Goal: Task Accomplishment & Management: Manage account settings

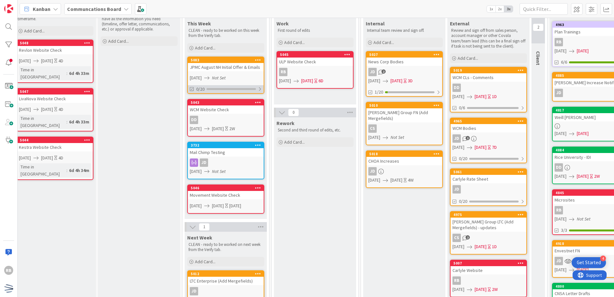
scroll to position [0, 6]
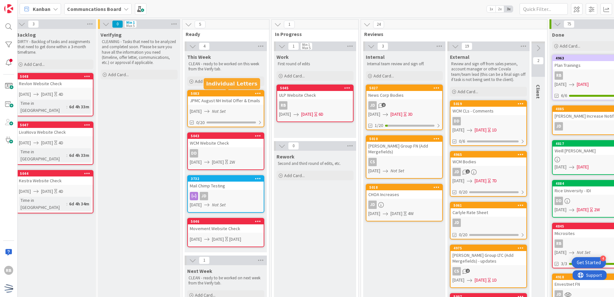
click at [228, 93] on div "5083" at bounding box center [227, 93] width 73 height 4
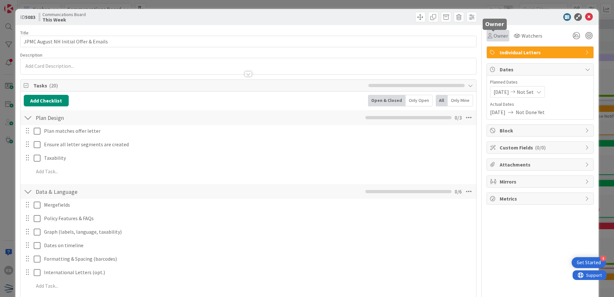
click at [494, 39] on span "Owner" at bounding box center [501, 36] width 14 height 8
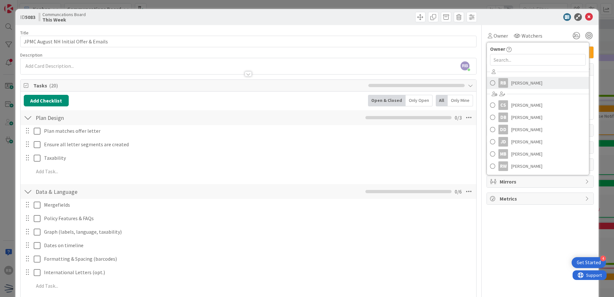
click at [499, 85] on div "RB" at bounding box center [503, 83] width 10 height 10
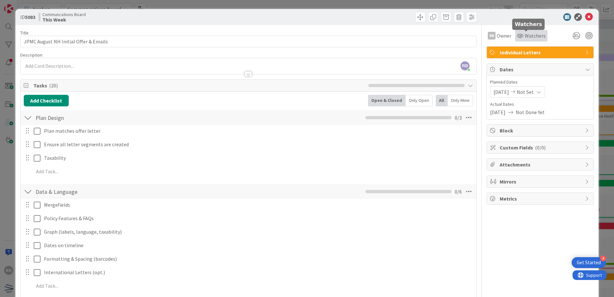
click at [531, 36] on span "Watchers" at bounding box center [535, 36] width 21 height 8
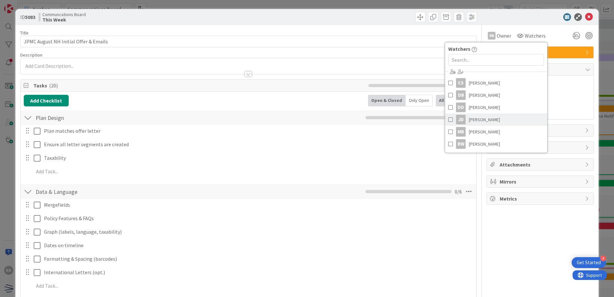
click at [483, 121] on span "[PERSON_NAME]" at bounding box center [484, 120] width 31 height 10
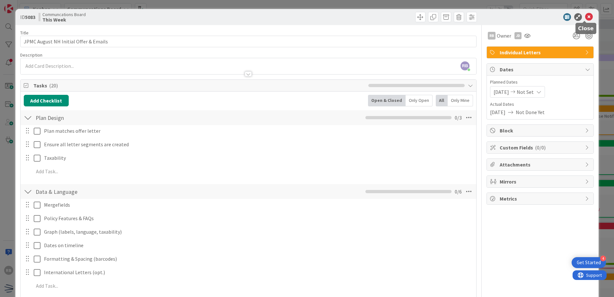
click at [586, 16] on icon at bounding box center [589, 17] width 8 height 8
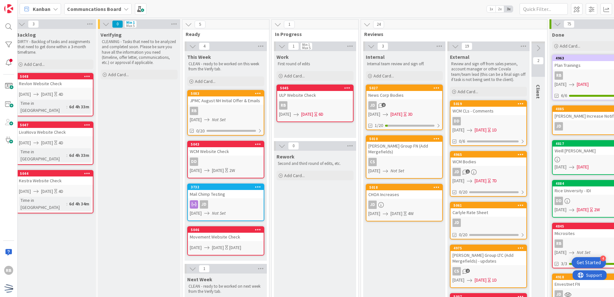
click at [505, 118] on div "DD" at bounding box center [489, 121] width 76 height 8
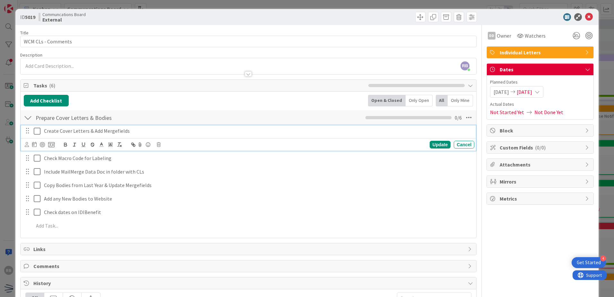
click at [38, 132] on icon at bounding box center [37, 131] width 7 height 8
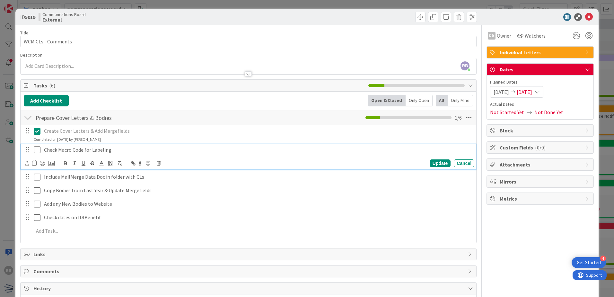
click at [39, 150] on icon at bounding box center [37, 150] width 7 height 8
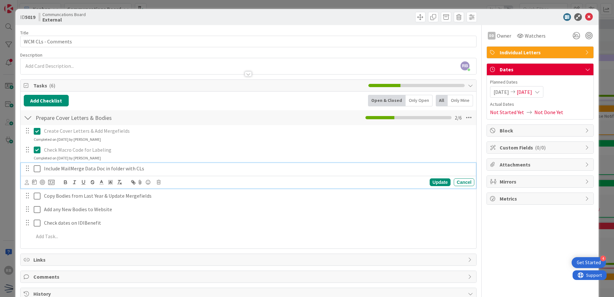
click at [37, 167] on icon at bounding box center [37, 169] width 7 height 8
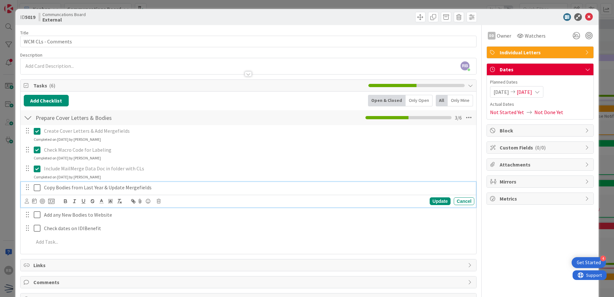
click at [38, 187] on icon at bounding box center [37, 188] width 7 height 8
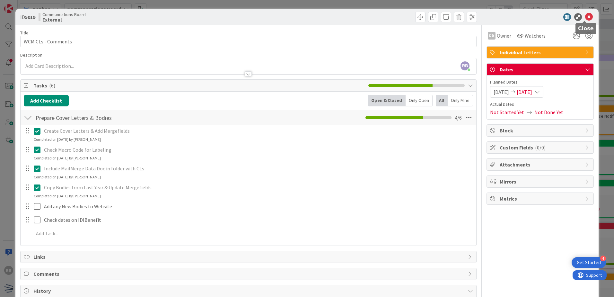
click at [585, 18] on icon at bounding box center [589, 17] width 8 height 8
